Goal: Find contact information: Find contact information

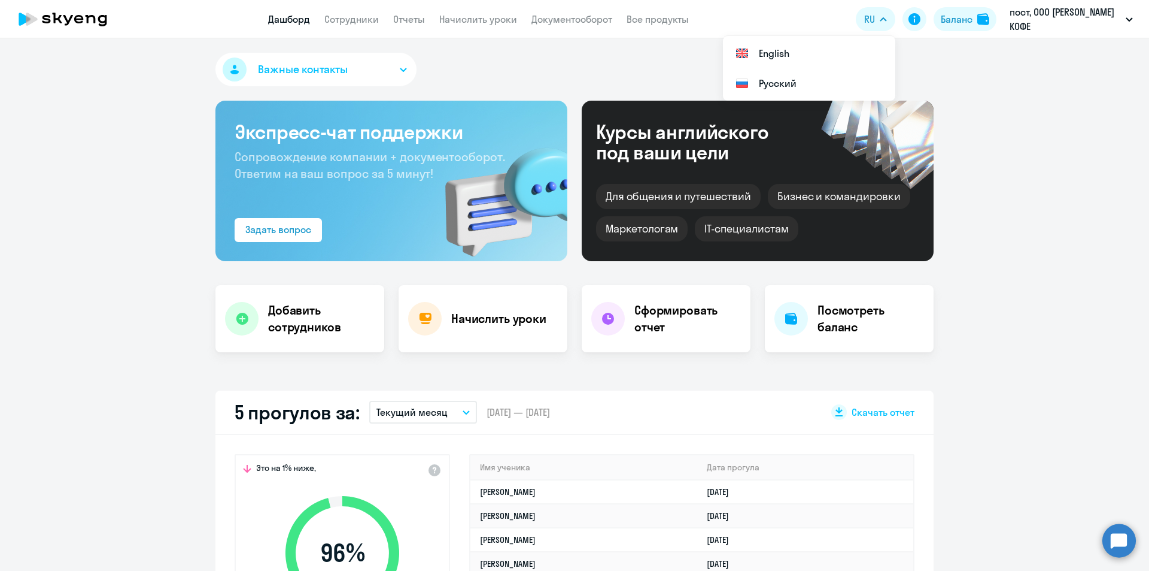
select select "30"
click at [339, 23] on link "Сотрудники" at bounding box center [351, 19] width 54 height 12
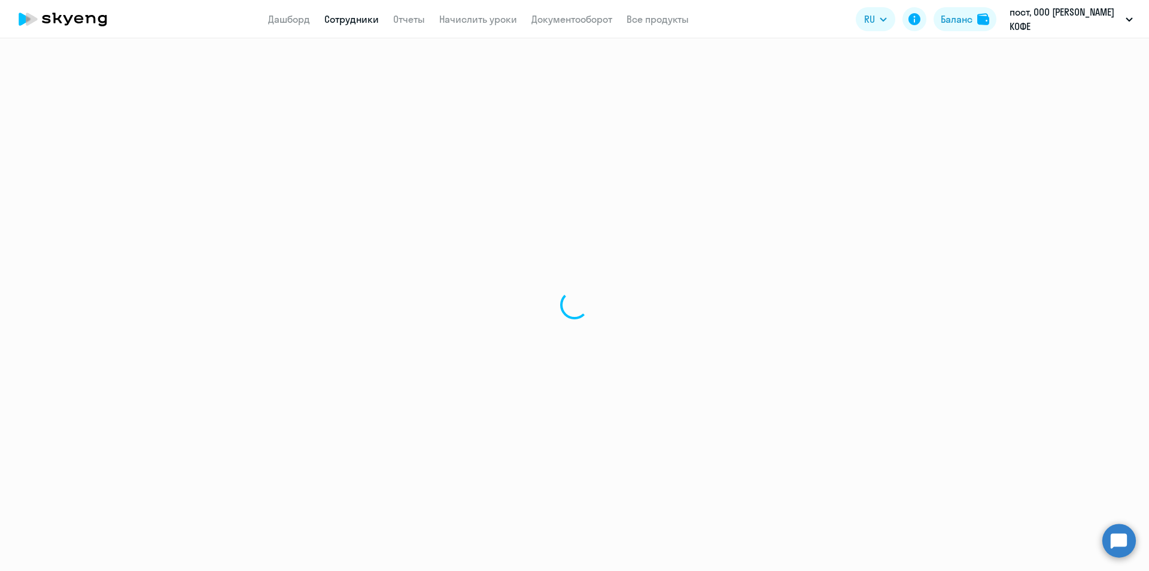
select select "30"
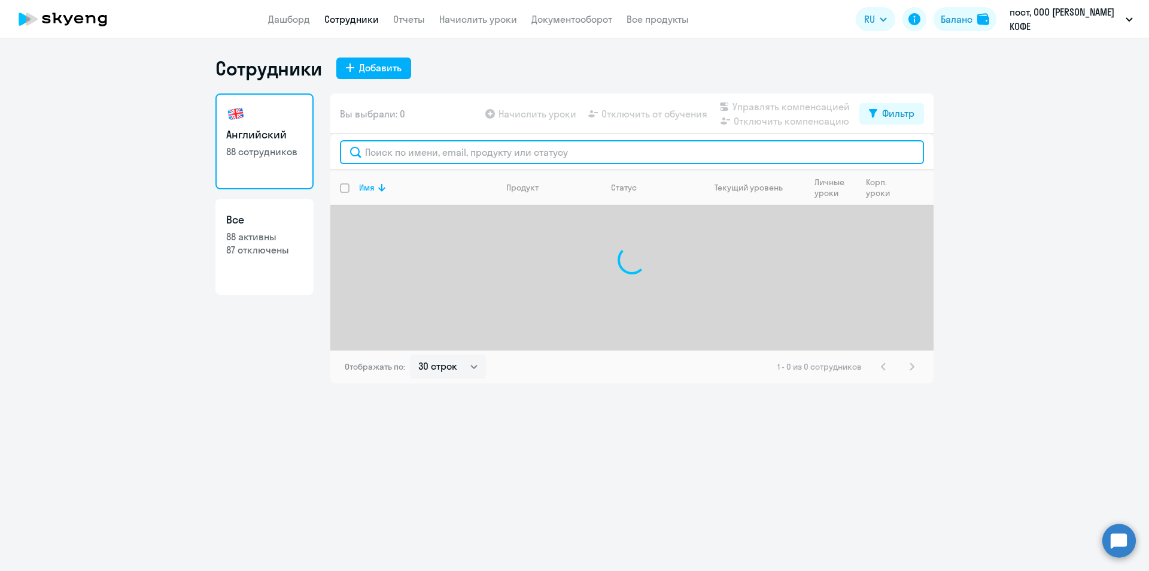
drag, startPoint x: 792, startPoint y: 226, endPoint x: 625, endPoint y: 153, distance: 182.5
click at [625, 153] on input "text" at bounding box center [632, 152] width 584 height 24
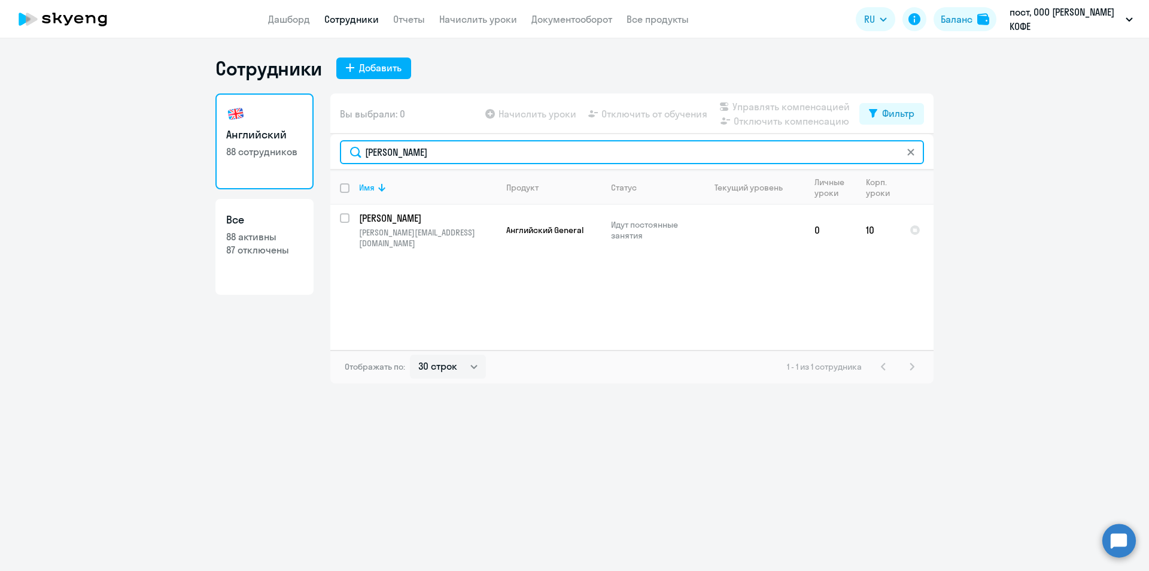
drag, startPoint x: 625, startPoint y: 153, endPoint x: 306, endPoint y: 150, distance: 319.1
click at [306, 150] on div "Английский 88 сотрудников Все 88 активны 87 отключены Вы выбрали: 0 Начислить у…" at bounding box center [575, 238] width 718 height 290
type input "[PERSON_NAME]"
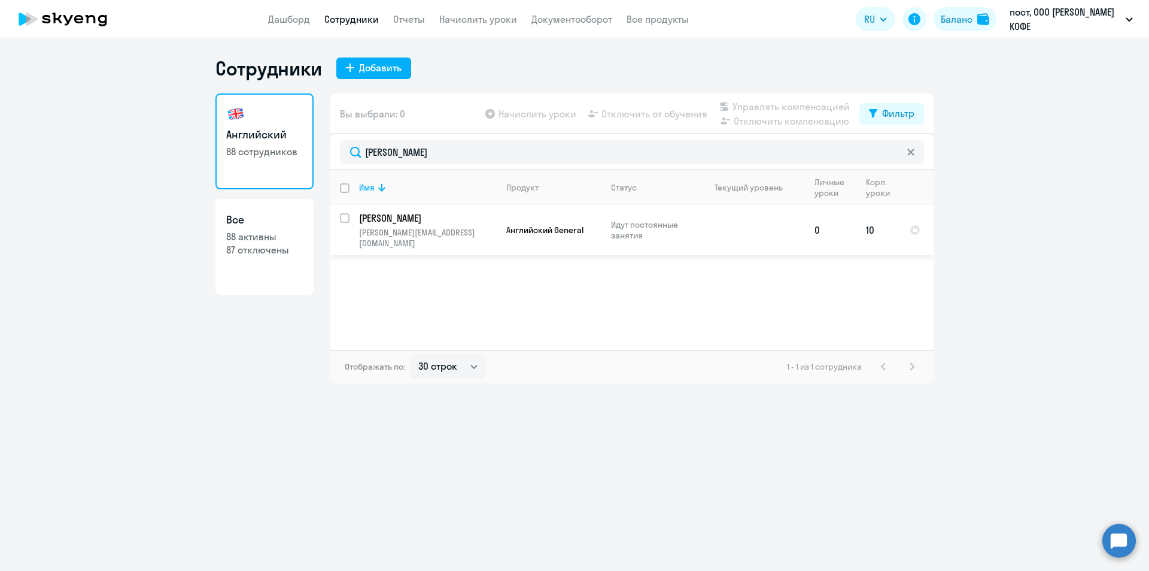
click at [378, 232] on p "[PERSON_NAME][EMAIL_ADDRESS][DOMAIN_NAME]" at bounding box center [427, 238] width 137 height 22
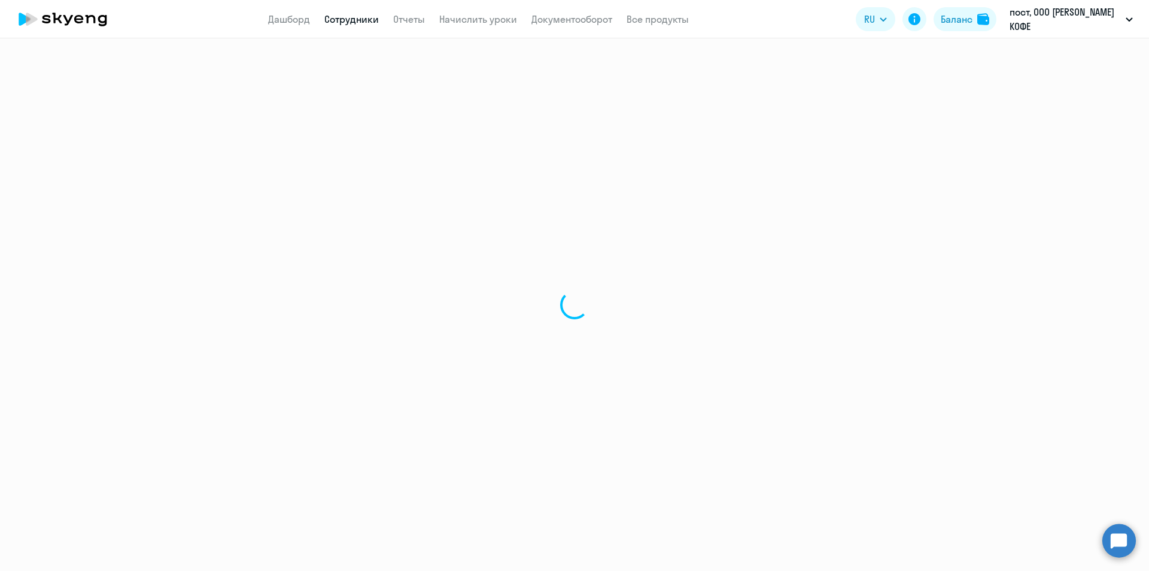
select select "english"
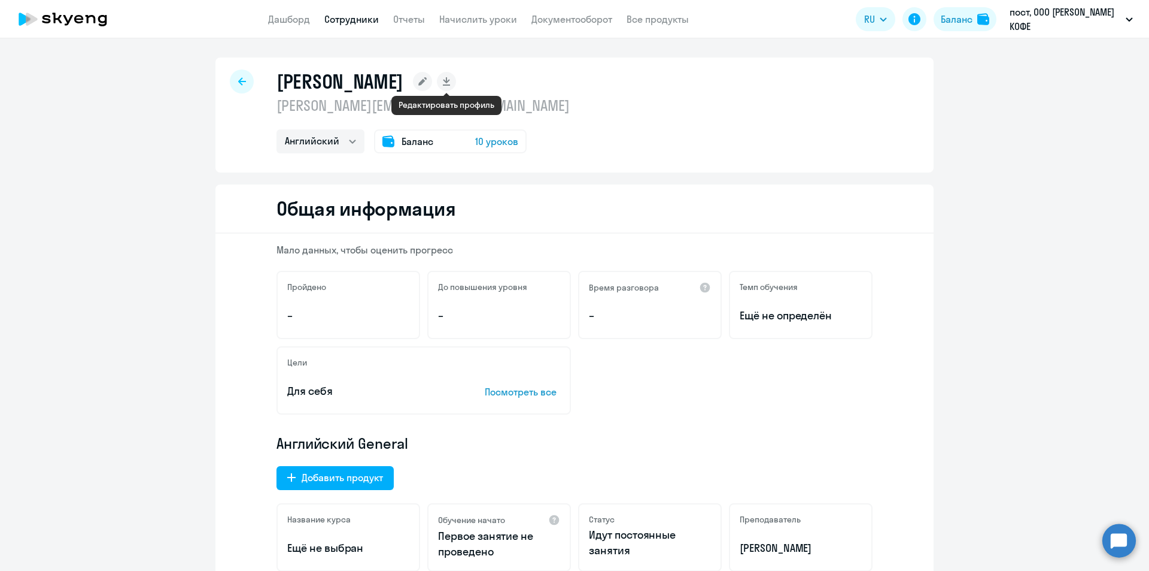
click at [432, 85] on rect at bounding box center [422, 81] width 19 height 19
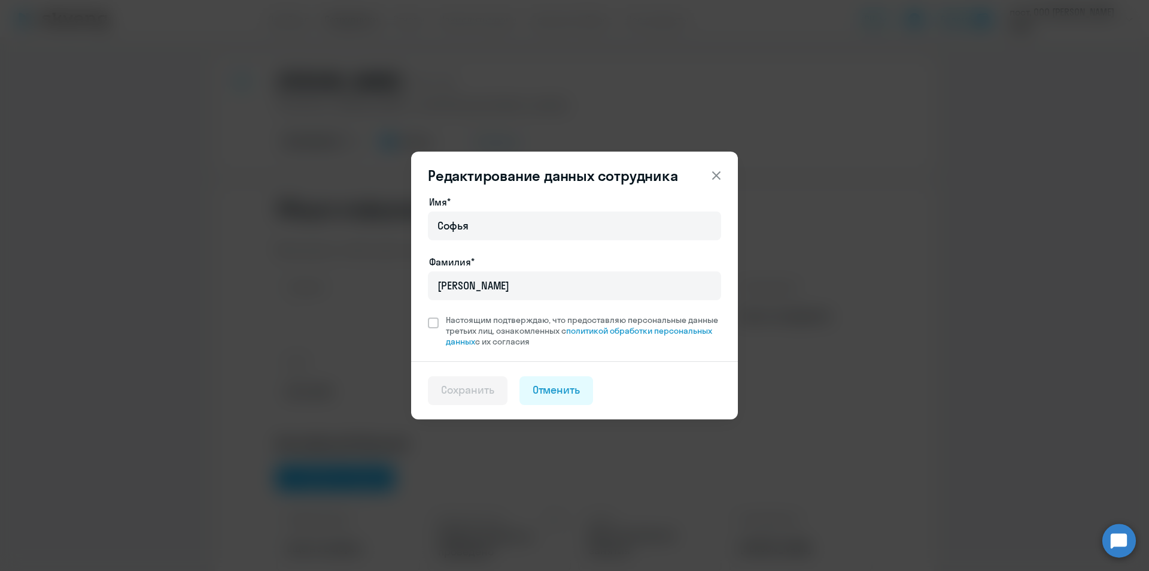
click at [1022, 289] on div "Редактирование данных сотрудника Имя* [PERSON_NAME]* [PERSON_NAME] подтверждаю,…" at bounding box center [574, 285] width 1149 height 571
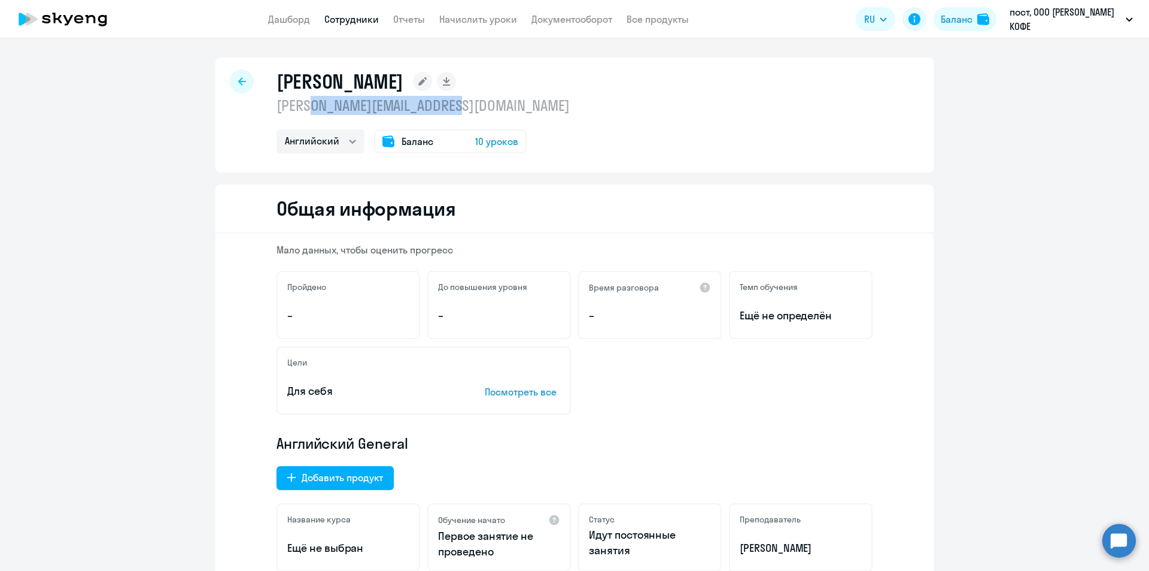
drag, startPoint x: 312, startPoint y: 102, endPoint x: 454, endPoint y: 108, distance: 142.6
click at [454, 108] on p "[PERSON_NAME][EMAIL_ADDRESS][DOMAIN_NAME]" at bounding box center [423, 105] width 293 height 19
drag, startPoint x: 273, startPoint y: 79, endPoint x: 462, endPoint y: 114, distance: 192.5
click at [459, 114] on div "[PERSON_NAME] [PERSON_NAME][EMAIL_ADDRESS][DOMAIN_NAME] Английский Баланс 10 ур…" at bounding box center [423, 111] width 293 height 84
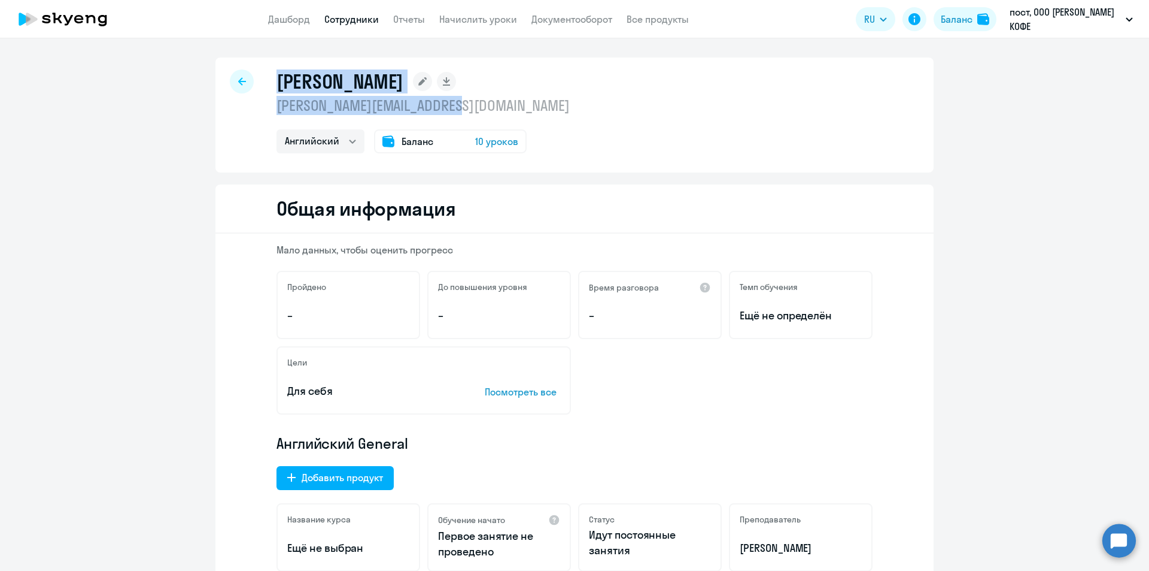
copy div "[PERSON_NAME] [PERSON_NAME][EMAIL_ADDRESS][DOMAIN_NAME]"
